Goal: Browse casually: Explore the website without a specific task or goal

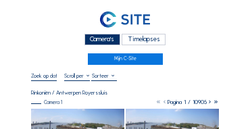
click at [102, 43] on div "Camera's" at bounding box center [103, 40] width 36 height 12
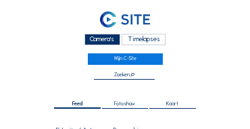
click at [114, 41] on div "Camera's" at bounding box center [103, 40] width 36 height 12
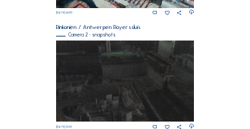
scroll to position [423, 0]
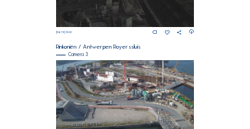
click at [141, 78] on img at bounding box center [125, 99] width 139 height 78
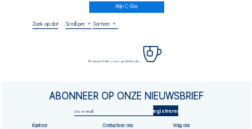
scroll to position [54, 0]
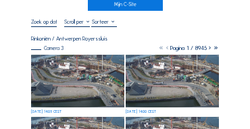
click at [70, 66] on img at bounding box center [77, 81] width 93 height 53
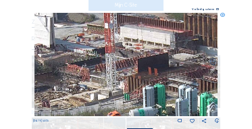
drag, startPoint x: 137, startPoint y: 51, endPoint x: 125, endPoint y: 61, distance: 15.4
click at [125, 61] on img at bounding box center [127, 65] width 184 height 104
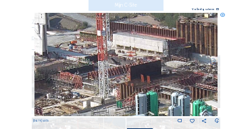
click at [144, 85] on img at bounding box center [127, 65] width 184 height 104
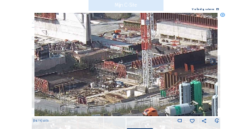
click at [152, 82] on img at bounding box center [127, 65] width 184 height 104
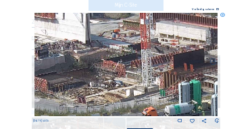
drag, startPoint x: 93, startPoint y: 90, endPoint x: 109, endPoint y: 83, distance: 17.0
click at [109, 83] on img at bounding box center [127, 65] width 184 height 104
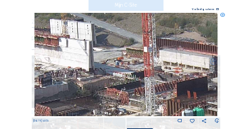
drag, startPoint x: 114, startPoint y: 66, endPoint x: 82, endPoint y: 87, distance: 37.7
click at [106, 95] on img at bounding box center [127, 65] width 184 height 104
drag, startPoint x: 137, startPoint y: 78, endPoint x: 148, endPoint y: 78, distance: 10.8
click at [150, 78] on img at bounding box center [127, 65] width 184 height 104
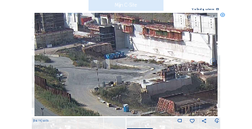
drag, startPoint x: 98, startPoint y: 78, endPoint x: 145, endPoint y: 78, distance: 47.4
click at [145, 78] on img at bounding box center [127, 65] width 184 height 104
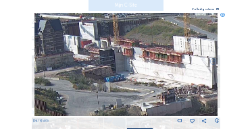
drag, startPoint x: 145, startPoint y: 65, endPoint x: 145, endPoint y: 85, distance: 19.6
click at [145, 85] on img at bounding box center [127, 65] width 184 height 104
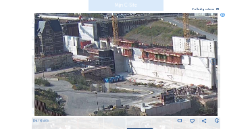
drag, startPoint x: 178, startPoint y: 81, endPoint x: 122, endPoint y: 81, distance: 56.2
click at [122, 81] on img at bounding box center [127, 65] width 184 height 104
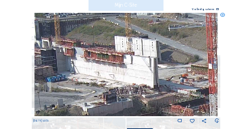
drag, startPoint x: 189, startPoint y: 85, endPoint x: 134, endPoint y: 77, distance: 55.3
click at [134, 77] on img at bounding box center [127, 65] width 184 height 104
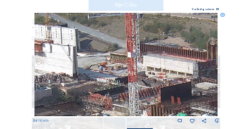
drag, startPoint x: 178, startPoint y: 85, endPoint x: 153, endPoint y: 82, distance: 25.2
click at [153, 81] on img at bounding box center [127, 65] width 184 height 104
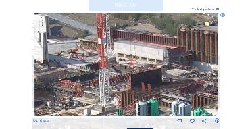
drag, startPoint x: 180, startPoint y: 97, endPoint x: 151, endPoint y: 83, distance: 32.1
click at [151, 83] on img at bounding box center [127, 65] width 184 height 104
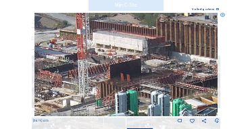
drag, startPoint x: 169, startPoint y: 84, endPoint x: 158, endPoint y: 79, distance: 12.4
click at [158, 79] on img at bounding box center [127, 65] width 184 height 104
